Goal: Go to known website: Access a specific website the user already knows

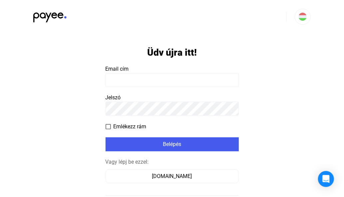
click at [174, 78] on input at bounding box center [171, 80] width 133 height 14
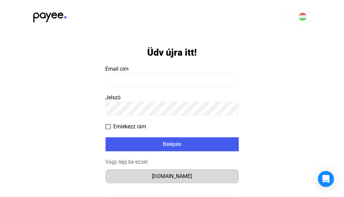
click at [172, 176] on div "Számlázz.hu" at bounding box center [172, 176] width 128 height 8
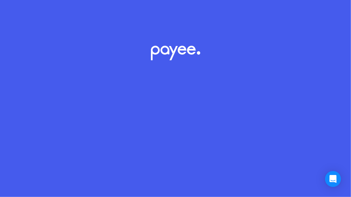
click at [172, 176] on div at bounding box center [175, 98] width 351 height 197
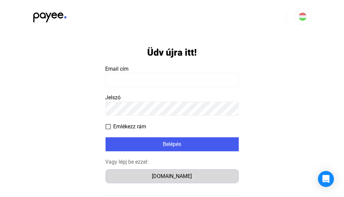
click at [173, 178] on font "Számlázz.hu" at bounding box center [172, 176] width 40 height 6
